Goal: Task Accomplishment & Management: Manage account settings

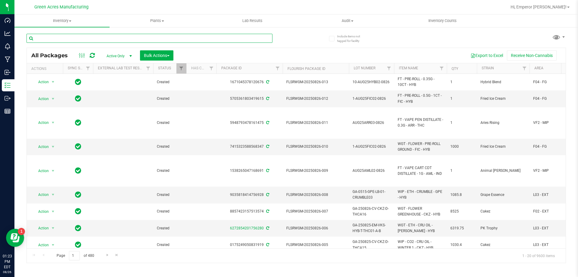
click at [113, 37] on input "text" at bounding box center [150, 38] width 246 height 9
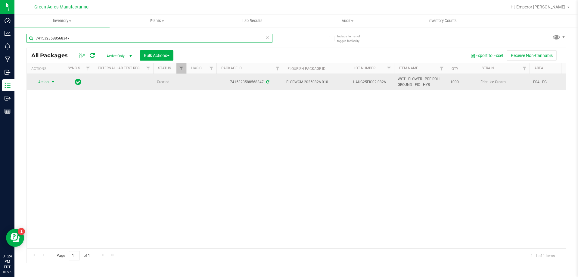
type input "7415323588568347"
click at [50, 85] on span "select" at bounding box center [53, 82] width 8 height 8
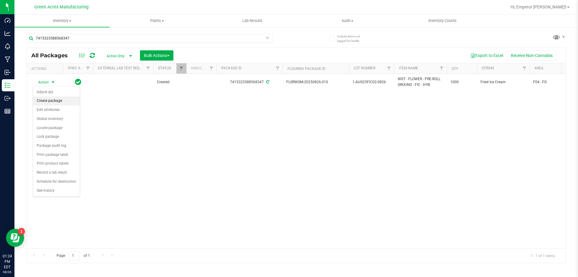
click at [45, 99] on li "Create package" at bounding box center [56, 100] width 47 height 9
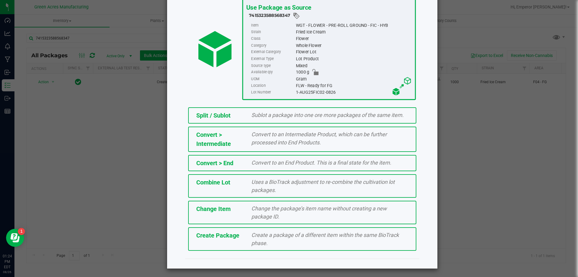
scroll to position [43, 0]
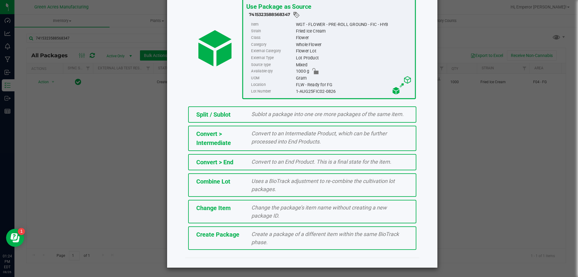
click at [258, 245] on span "Create a package of a different item within the same BioTrack phase." at bounding box center [325, 238] width 148 height 14
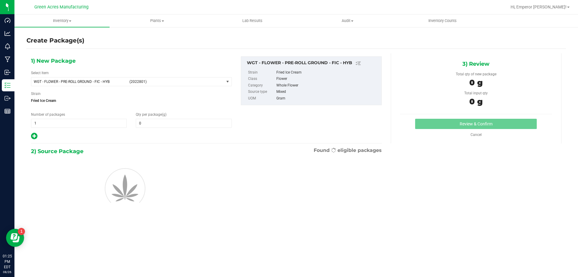
type input "0.0000"
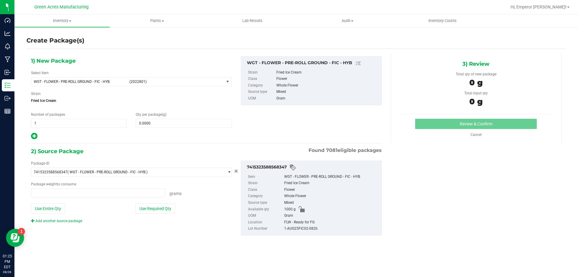
type input "0.0000 g"
click at [119, 82] on span "WGT - FLOWER - PRE-ROLL GROUND - FIC - HYB" at bounding box center [80, 82] width 92 height 4
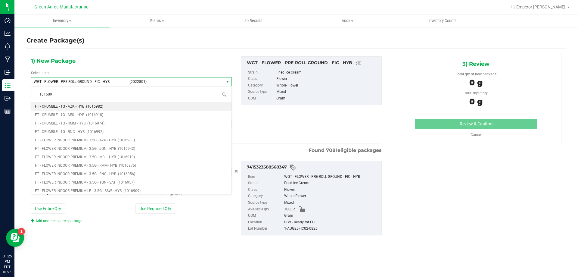
type input "1016099"
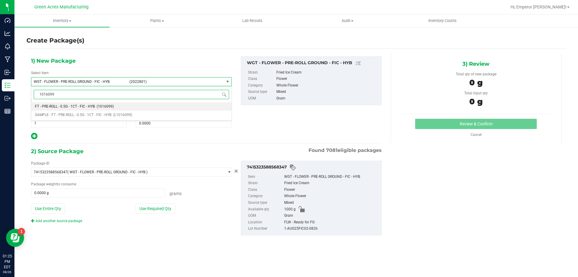
click at [119, 105] on li "FT - PRE-ROLL - 0.5G - 1CT - FIC - HYB (1016099)" at bounding box center [131, 106] width 200 height 8
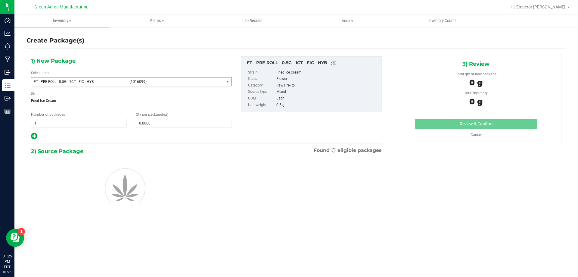
type input "0"
click at [168, 123] on span at bounding box center [184, 123] width 96 height 9
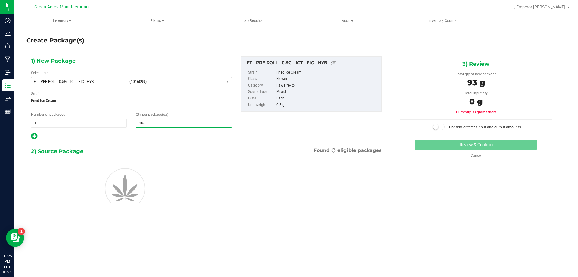
type input "1860"
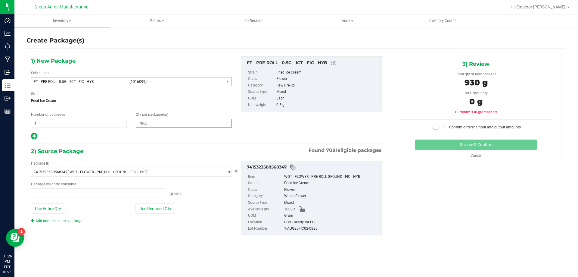
type input "0.0000 g"
type input "1,860"
click at [168, 209] on button "Use Required Qty" at bounding box center [156, 208] width 40 height 10
type input "930.0000 g"
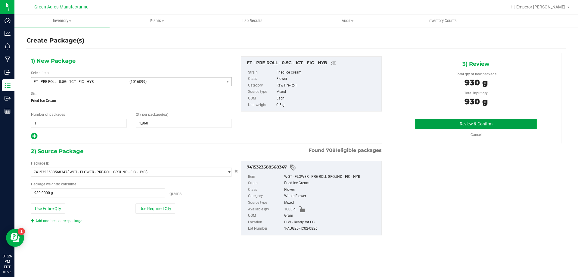
click at [437, 121] on button "Review & Confirm" at bounding box center [476, 124] width 122 height 10
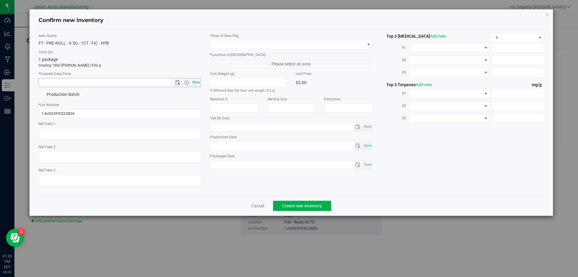
click at [195, 80] on span "Now" at bounding box center [196, 82] width 10 height 9
type input "[DATE] 1:26 PM"
click at [228, 43] on span at bounding box center [288, 44] width 155 height 8
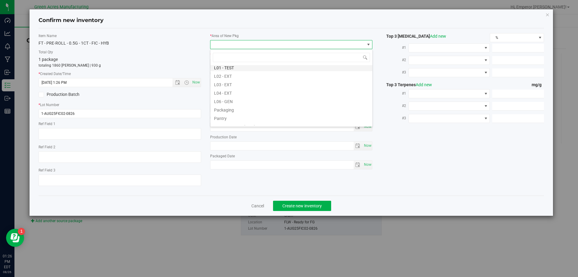
scroll to position [151, 0]
click at [254, 97] on li "Pantry / Secured Vault" at bounding box center [292, 96] width 162 height 8
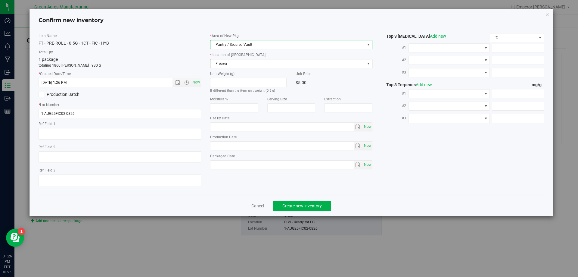
click at [225, 60] on span "Freezer" at bounding box center [288, 63] width 155 height 8
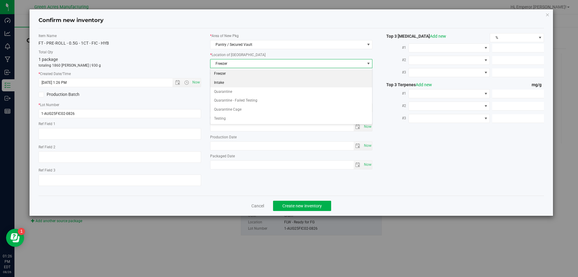
click at [226, 82] on li "Intake" at bounding box center [292, 82] width 162 height 9
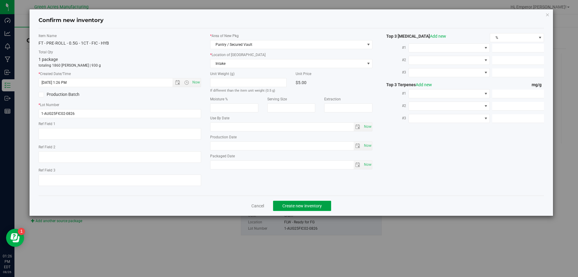
click at [297, 206] on span "Create new inventory" at bounding box center [301, 205] width 39 height 5
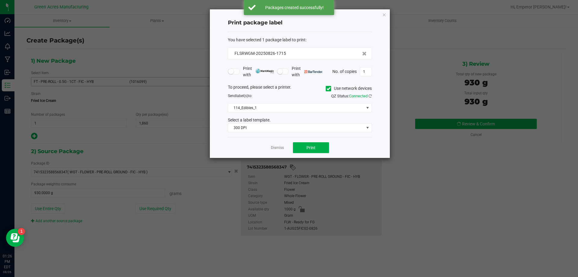
click at [327, 89] on icon at bounding box center [329, 89] width 4 height 0
click at [0, 0] on input "Use network devices" at bounding box center [0, 0] width 0 height 0
click at [276, 109] on span at bounding box center [296, 108] width 136 height 8
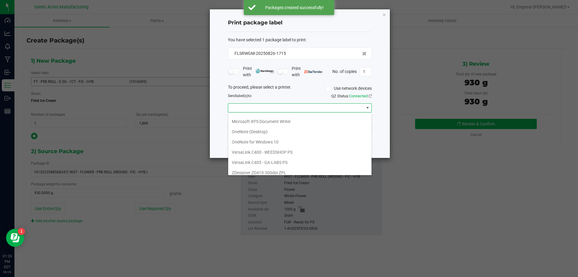
scroll to position [32, 0]
click at [295, 164] on ZPL "ZDesigner ZD410-300dpi ZPL" at bounding box center [299, 169] width 143 height 10
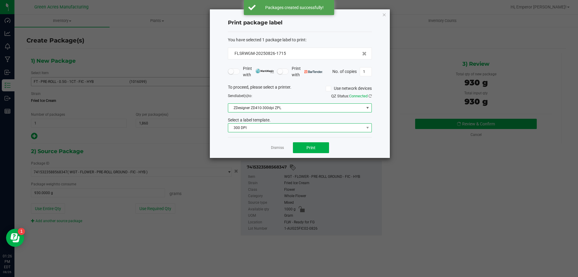
click at [281, 130] on span "300 DPI" at bounding box center [296, 127] width 136 height 8
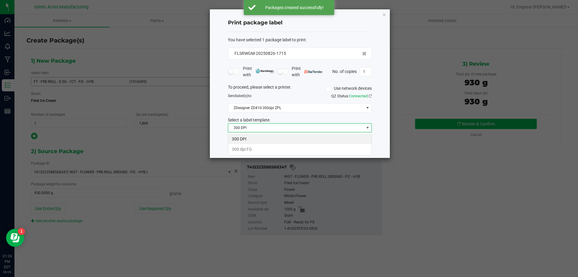
scroll to position [9, 144]
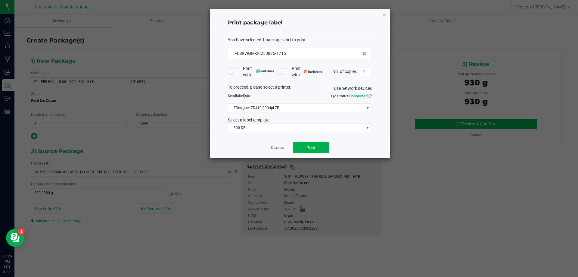
click at [257, 123] on div "Select a label template." at bounding box center [299, 120] width 153 height 6
click at [367, 67] on input "1" at bounding box center [365, 71] width 11 height 8
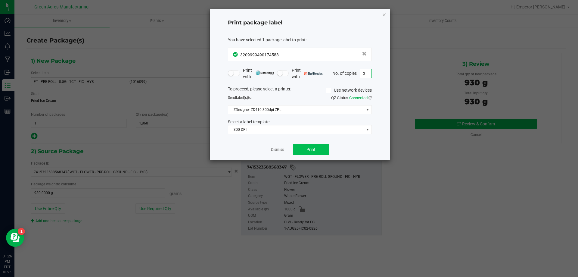
type input "3"
click at [319, 151] on button "Print" at bounding box center [311, 149] width 36 height 11
click at [382, 14] on div "Print package label You have selected 1 package label to print : 32099994901745…" at bounding box center [300, 84] width 180 height 150
click at [383, 15] on icon "button" at bounding box center [384, 14] width 4 height 7
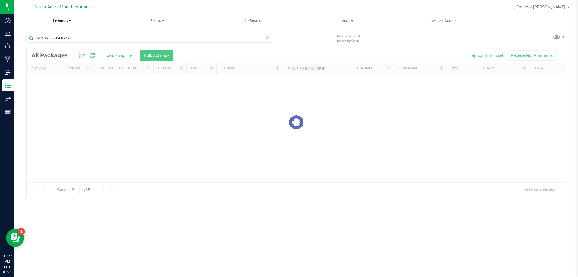
click at [57, 18] on span "Inventory" at bounding box center [61, 20] width 95 height 5
click at [71, 34] on li "All packages" at bounding box center [61, 36] width 95 height 7
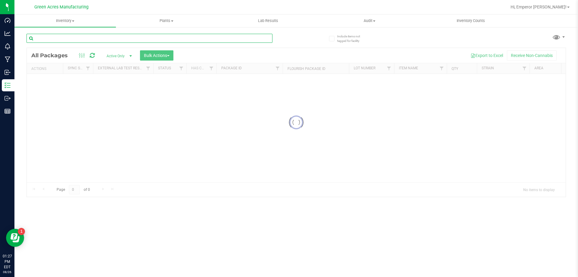
click at [145, 42] on input "text" at bounding box center [150, 38] width 246 height 9
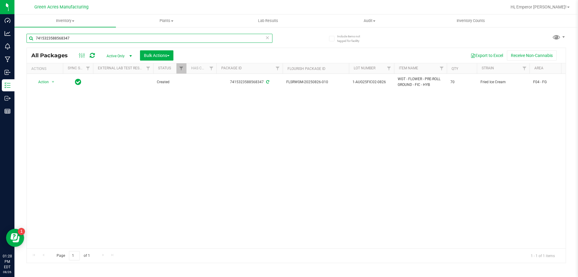
type input "7415323588568347"
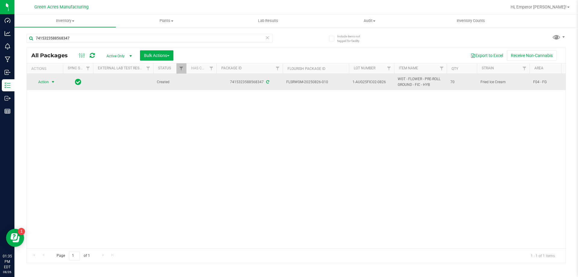
click at [51, 83] on span "select" at bounding box center [53, 82] width 5 height 5
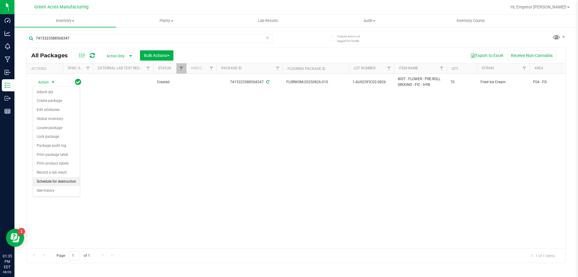
click at [59, 183] on li "Schedule for destruction" at bounding box center [56, 181] width 47 height 9
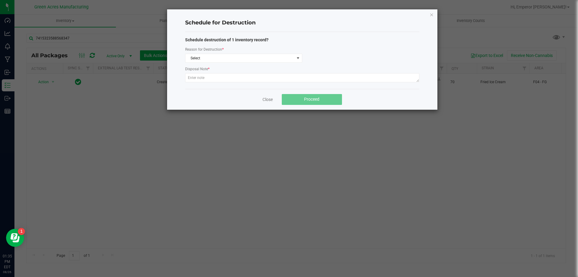
click at [223, 48] on span "*" at bounding box center [223, 49] width 2 height 4
click at [222, 57] on span "Select" at bounding box center [240, 58] width 109 height 8
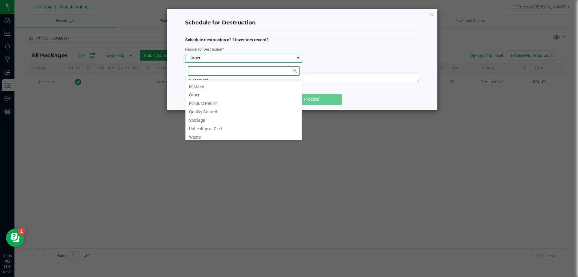
scroll to position [7, 0]
click at [214, 133] on li "Waste" at bounding box center [244, 134] width 117 height 8
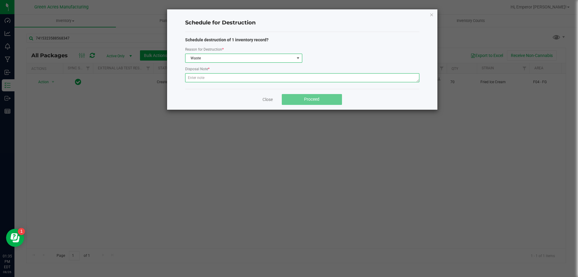
click at [218, 79] on textarea at bounding box center [302, 77] width 234 height 9
paste textarea "WASTE FROM ROLLMASTER PRODUCTION/PACKING PROCESS"
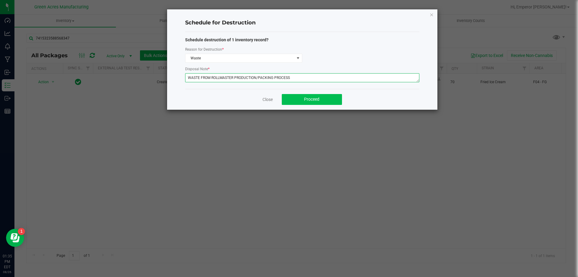
type textarea "WASTE FROM ROLLMASTER PRODUCTION/PACKING PROCESS"
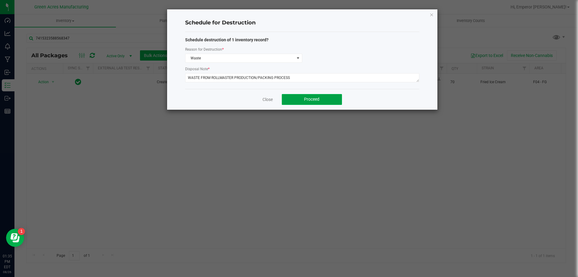
click at [317, 97] on span "Proceed" at bounding box center [311, 99] width 15 height 5
